Goal: Transaction & Acquisition: Purchase product/service

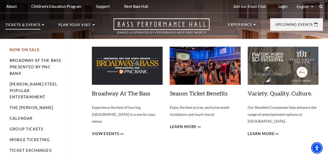
click at [26, 50] on link "Now On Sale" at bounding box center [25, 49] width 30 height 4
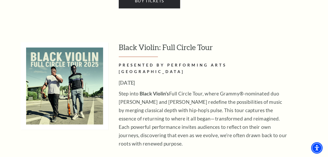
scroll to position [1187, 0]
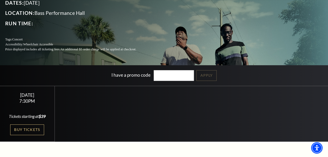
scroll to position [59, 0]
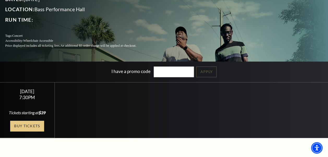
click at [22, 124] on link "Buy Tickets" at bounding box center [27, 126] width 34 height 11
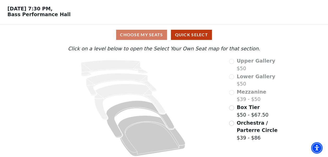
scroll to position [22, 0]
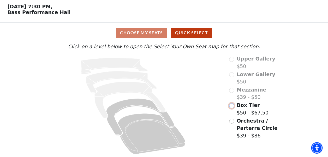
click at [231, 106] on input "Box Tier$50 - $67.50\a" at bounding box center [231, 105] width 5 height 5
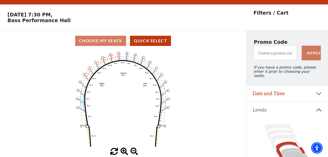
scroll to position [13, 0]
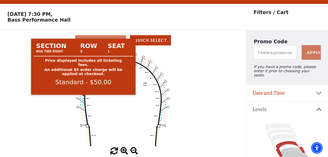
click at [83, 96] on circle at bounding box center [83, 95] width 1 height 1
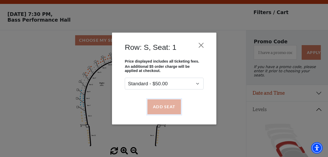
click at [165, 106] on button "Add Seat" at bounding box center [163, 106] width 33 height 15
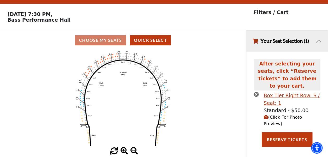
scroll to position [0, 0]
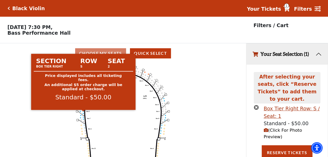
click at [83, 112] on circle at bounding box center [83, 111] width 1 height 1
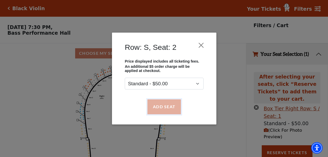
click at [162, 105] on button "Add Seat" at bounding box center [163, 106] width 33 height 15
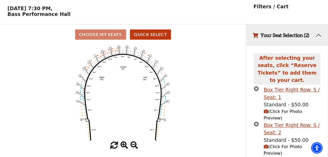
scroll to position [32, 0]
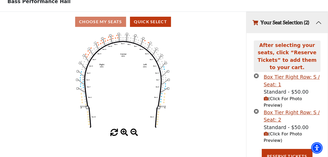
click at [265, 132] on icon "(Click For Photo Preview)" at bounding box center [265, 134] width 4 height 4
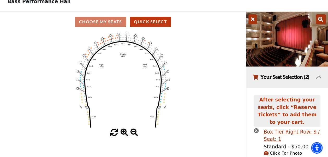
click at [251, 17] on icon at bounding box center [252, 19] width 8 height 10
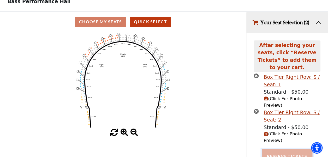
click at [287, 149] on button "Reserve Tickets" at bounding box center [287, 156] width 51 height 15
click at [281, 149] on button "Reserve Tickets" at bounding box center [287, 156] width 51 height 15
click at [254, 48] on div "After selecting your seats, click “Reserve Tickets” to add them to your cart." at bounding box center [286, 56] width 66 height 32
click at [255, 73] on icon "times-circle" at bounding box center [255, 75] width 5 height 5
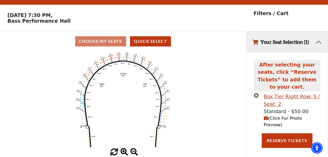
click at [256, 93] on icon "times-circle" at bounding box center [255, 95] width 5 height 5
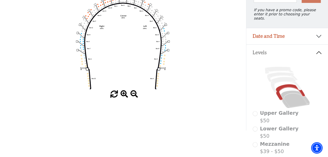
scroll to position [69, 0]
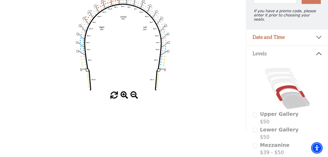
click at [83, 49] on icon "Left (BOX) Right (BOX) Center (BOX) Box ZZ Box U Box T Box S Box R Box Q Box P …" at bounding box center [122, 43] width 221 height 97
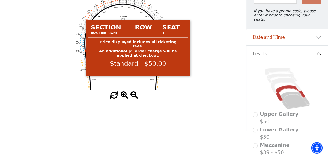
click at [83, 48] on circle at bounding box center [83, 47] width 1 height 1
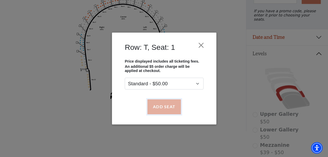
click at [169, 104] on button "Add Seat" at bounding box center [163, 106] width 33 height 15
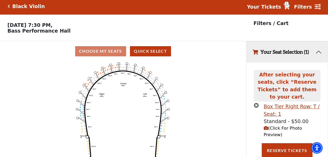
scroll to position [0, 0]
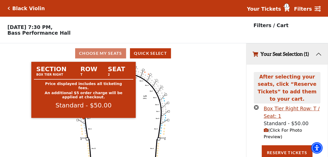
click at [83, 119] on circle at bounding box center [83, 118] width 1 height 1
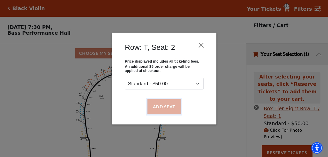
click at [149, 108] on button "Add Seat" at bounding box center [163, 106] width 33 height 15
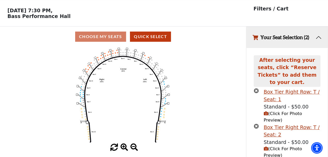
scroll to position [19, 0]
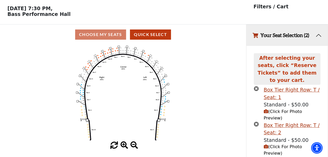
click at [149, 108] on icon "Left (BOX) Right (BOX) Center (BOX) Box ZZ Box U Box T Box S Box R Box Q Box P …" at bounding box center [122, 93] width 221 height 97
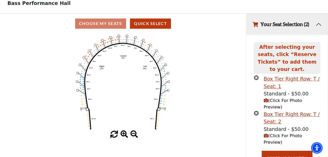
scroll to position [32, 0]
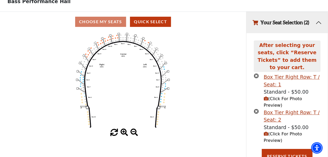
click at [282, 96] on span "(Click For Photo Preview)" at bounding box center [282, 101] width 38 height 11
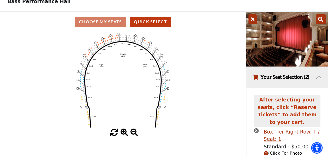
click at [256, 21] on icon at bounding box center [252, 19] width 8 height 10
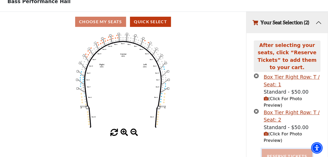
click at [284, 149] on button "Reserve Tickets" at bounding box center [287, 156] width 51 height 15
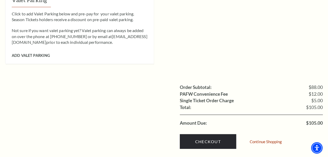
scroll to position [469, 0]
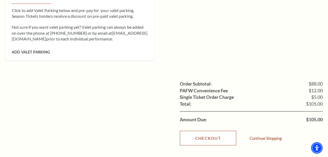
click at [215, 134] on link "Checkout" at bounding box center [208, 138] width 56 height 15
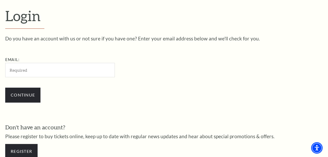
scroll to position [132, 0]
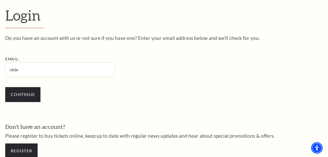
type input "[EMAIL_ADDRESS][DOMAIN_NAME]"
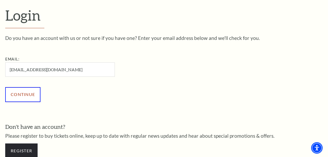
click at [23, 92] on input "Continue" at bounding box center [22, 94] width 35 height 15
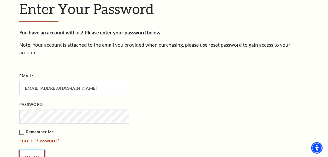
click at [29, 151] on input "Login" at bounding box center [31, 157] width 25 height 15
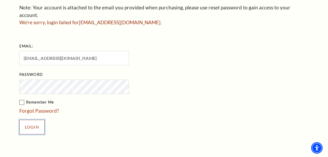
click at [37, 120] on input "Login" at bounding box center [31, 127] width 25 height 15
click at [27, 120] on input "Login" at bounding box center [31, 127] width 25 height 15
click at [33, 120] on input "Login" at bounding box center [31, 127] width 25 height 15
click at [28, 120] on input "Login" at bounding box center [31, 127] width 25 height 15
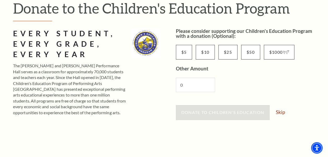
scroll to position [65, 0]
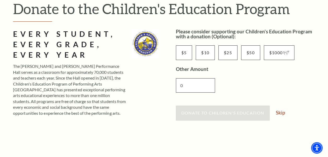
click at [190, 87] on input "0" at bounding box center [195, 85] width 39 height 14
click at [282, 114] on link "Skip" at bounding box center [280, 112] width 9 height 5
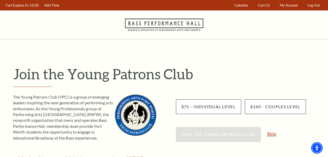
click at [272, 132] on link "Skip" at bounding box center [271, 133] width 9 height 5
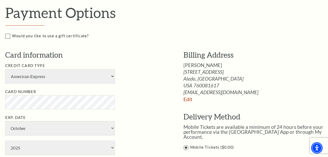
scroll to position [241, 0]
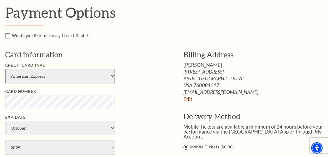
click at [91, 76] on select "American Express Visa Master Card Discover" at bounding box center [60, 76] width 110 height 14
select select "24"
click at [5, 69] on select "American Express Visa Master Card Discover" at bounding box center [60, 76] width 110 height 14
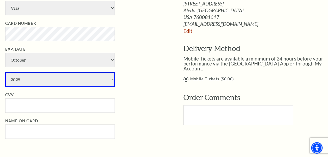
scroll to position [313, 0]
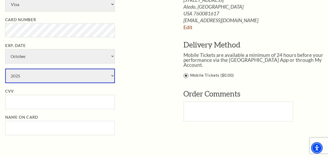
click at [88, 82] on select "2025 2026 2027 2028 2029 2030 2031 2032 2033 2034" at bounding box center [60, 76] width 110 height 14
select select "2027"
click at [5, 69] on select "2025 2026 2027 2028 2029 2030 2031 2032 2033 2034" at bounding box center [60, 76] width 110 height 14
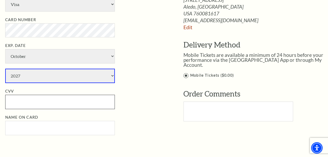
click at [76, 102] on input "CVV" at bounding box center [60, 102] width 110 height 14
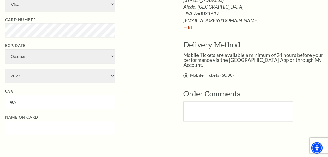
type input "489"
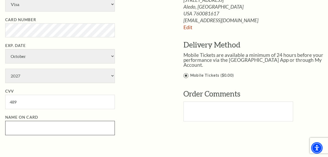
click at [72, 121] on input "Name on Card" at bounding box center [60, 128] width 110 height 14
type input "Charlotte Delapena"
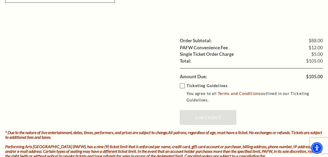
scroll to position [476, 0]
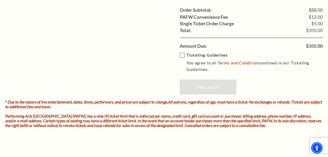
click at [205, 55] on strong "Ticketing Guidelines" at bounding box center [206, 55] width 41 height 4
click at [0, 0] on input "Ticketing Guidelines You agree to all Terms and Conditions outlined in our Tick…" at bounding box center [0, 0] width 0 height 0
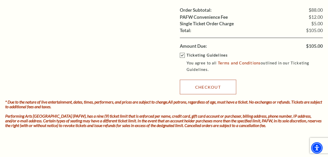
click at [203, 85] on link "Checkout" at bounding box center [208, 87] width 56 height 15
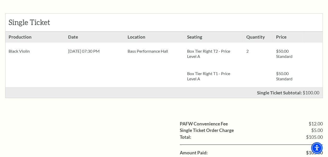
scroll to position [98, 0]
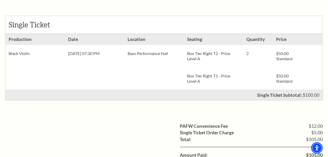
click at [213, 33] on div "Single Ticket" at bounding box center [163, 25] width 317 height 18
